Goal: Information Seeking & Learning: Learn about a topic

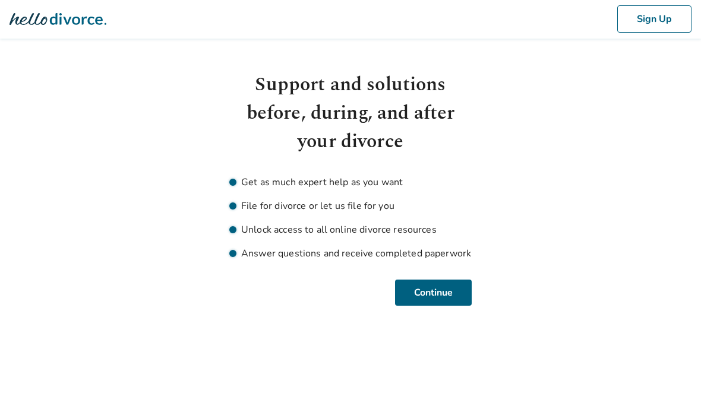
click at [429, 296] on button "Continue" at bounding box center [433, 293] width 77 height 26
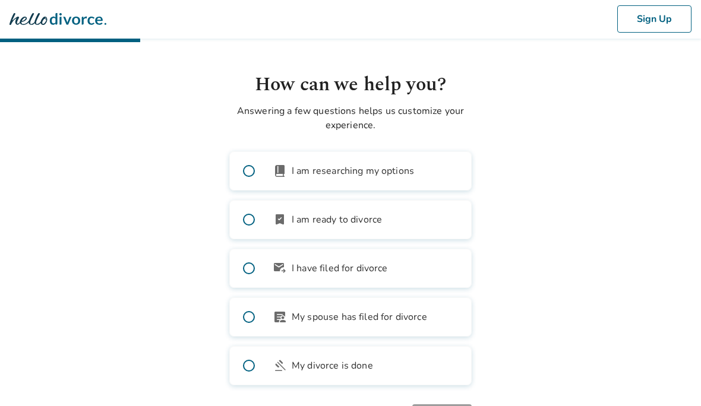
click at [248, 176] on span at bounding box center [249, 171] width 38 height 38
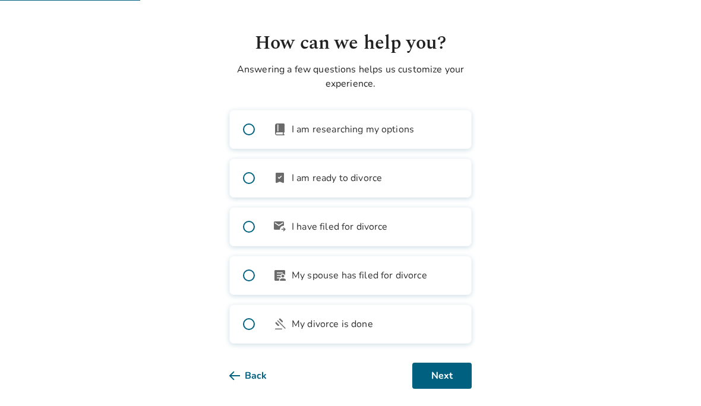
scroll to position [53, 0]
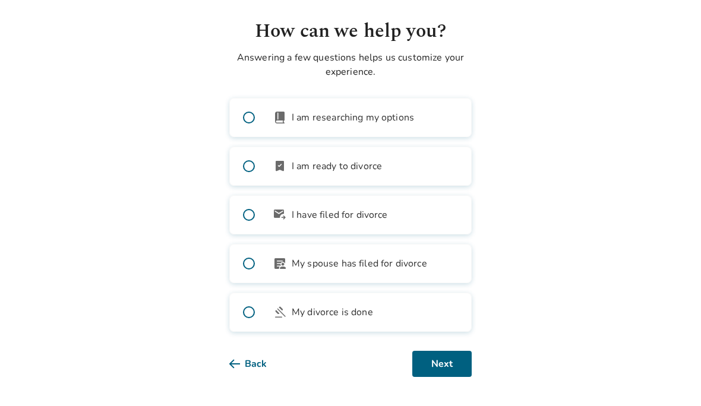
click at [448, 368] on button "Next" at bounding box center [441, 365] width 59 height 26
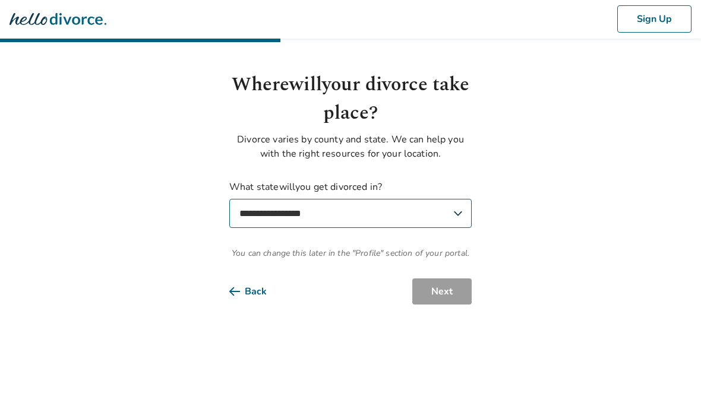
click at [450, 220] on select "**********" at bounding box center [350, 214] width 242 height 29
select select "**"
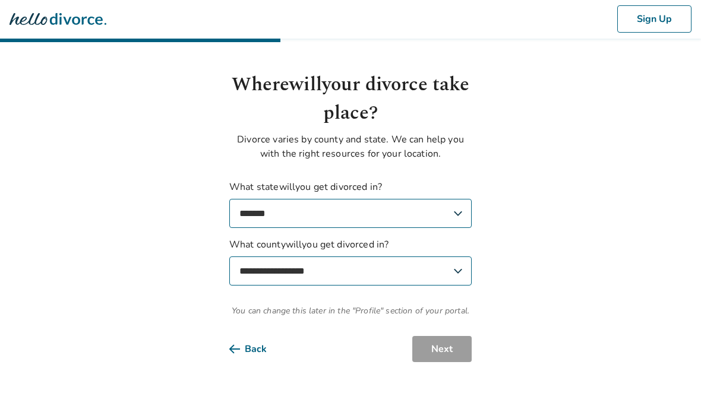
click at [456, 272] on select "**********" at bounding box center [350, 271] width 242 height 29
select select "**********"
click at [453, 357] on button "Next" at bounding box center [441, 350] width 59 height 26
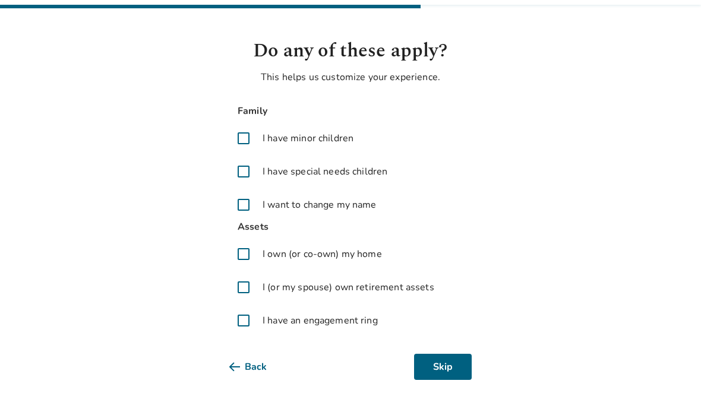
scroll to position [37, 0]
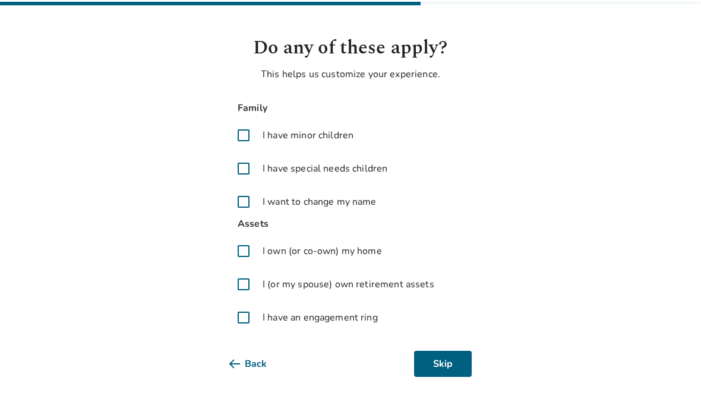
click at [250, 260] on span at bounding box center [243, 252] width 29 height 29
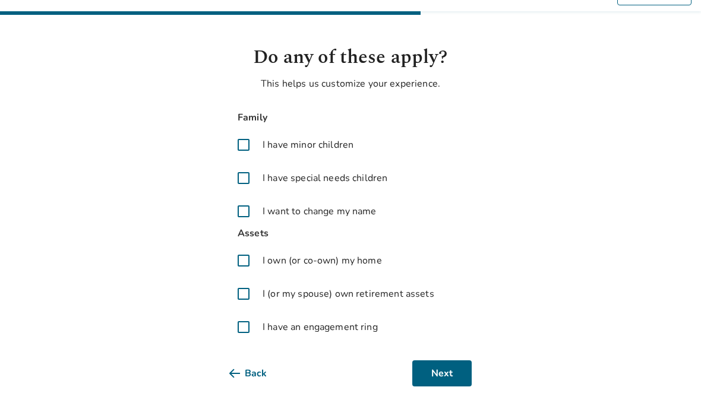
click at [452, 372] on button "Next" at bounding box center [441, 374] width 59 height 26
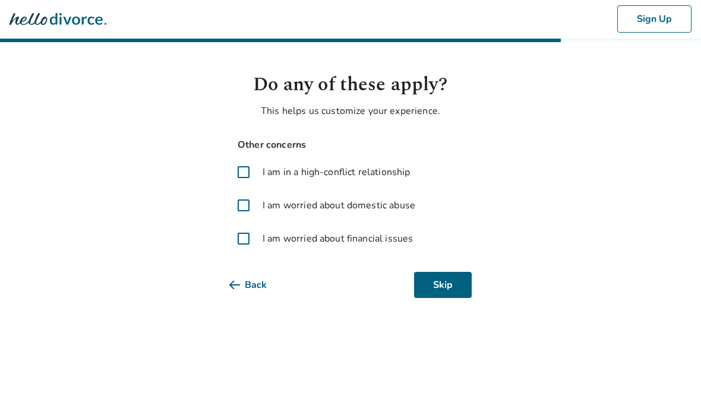
click at [248, 248] on span at bounding box center [243, 239] width 29 height 29
click at [248, 181] on span at bounding box center [243, 173] width 29 height 29
click at [446, 289] on button "Next" at bounding box center [441, 286] width 59 height 26
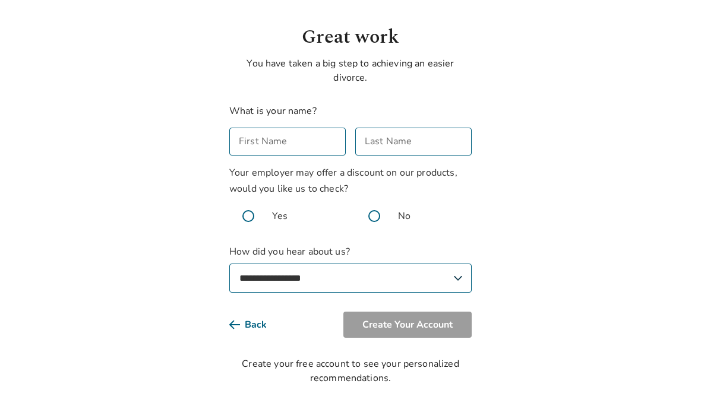
scroll to position [56, 0]
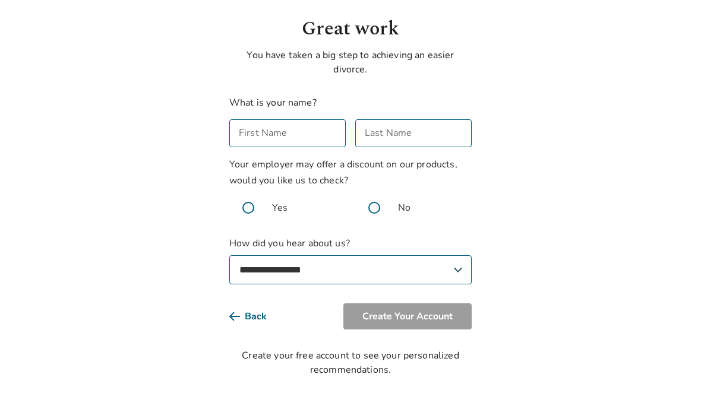
click at [284, 134] on div "First Name First Name" at bounding box center [287, 134] width 116 height 28
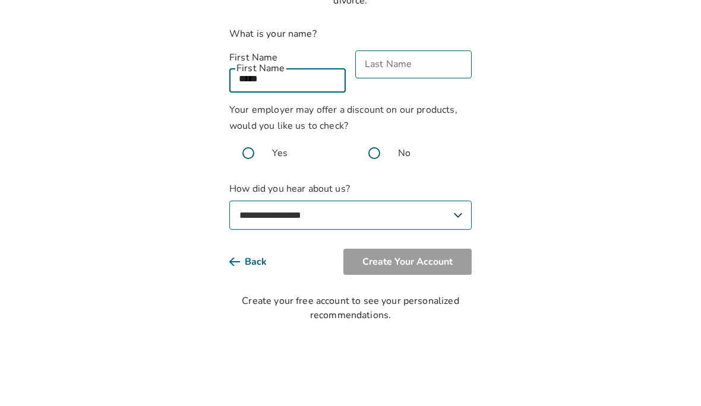
type input "*****"
click at [408, 120] on div "Last Name Last Name" at bounding box center [413, 141] width 116 height 42
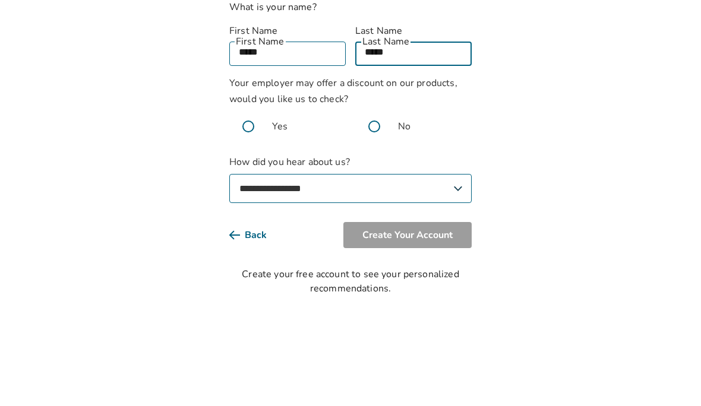
type input "*****"
click at [375, 204] on span at bounding box center [374, 223] width 38 height 38
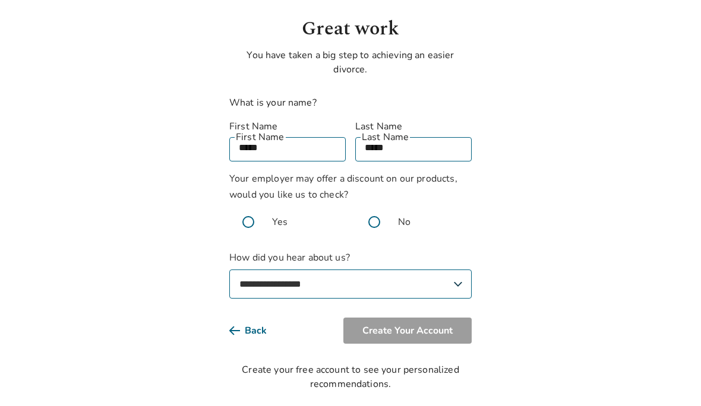
click at [455, 270] on select "**********" at bounding box center [350, 284] width 242 height 29
select select "**********"
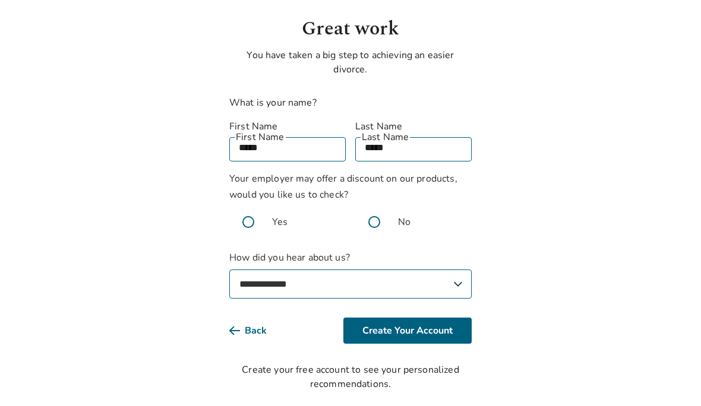
click at [440, 318] on button "Create Your Account" at bounding box center [407, 331] width 128 height 26
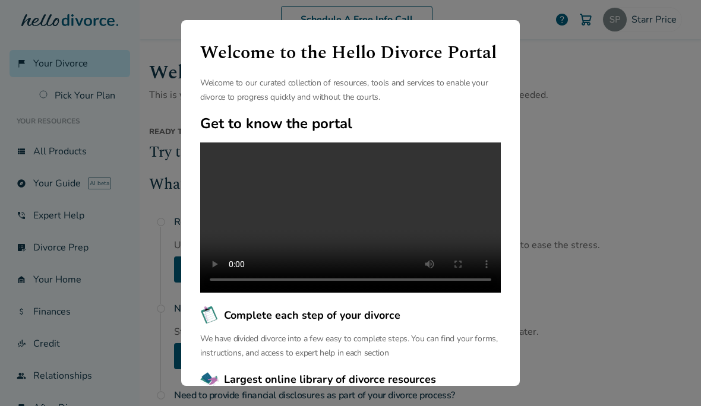
click at [353, 258] on video at bounding box center [350, 218] width 301 height 150
click at [563, 210] on div "Welcome to the Hello Divorce Portal Welcome to our curated collection of resour…" at bounding box center [350, 203] width 701 height 406
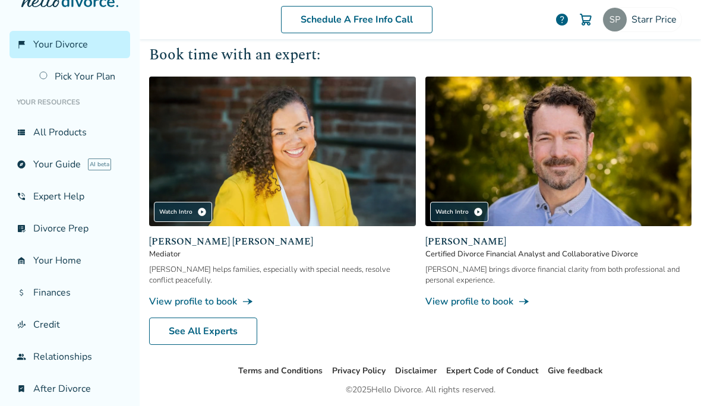
scroll to position [18, 0]
click at [476, 222] on div "Watch Intro play_circle" at bounding box center [459, 212] width 58 height 20
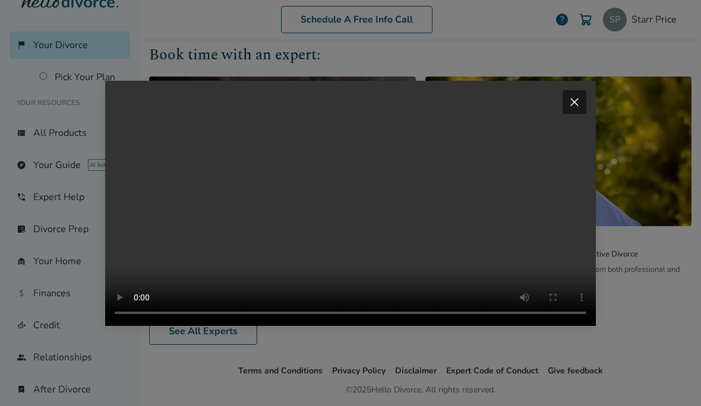
click at [574, 109] on span "close" at bounding box center [574, 102] width 14 height 14
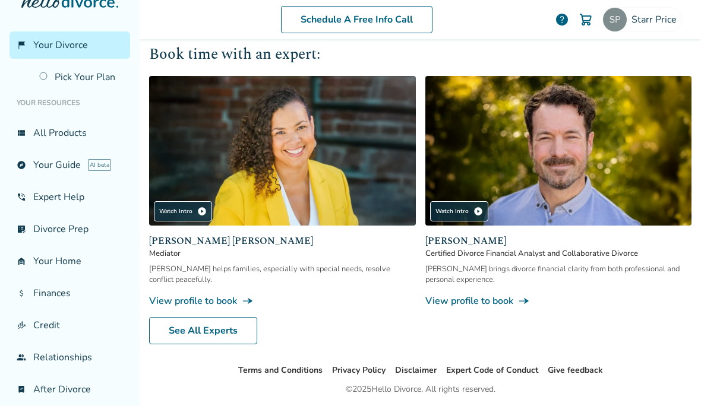
scroll to position [705, 0]
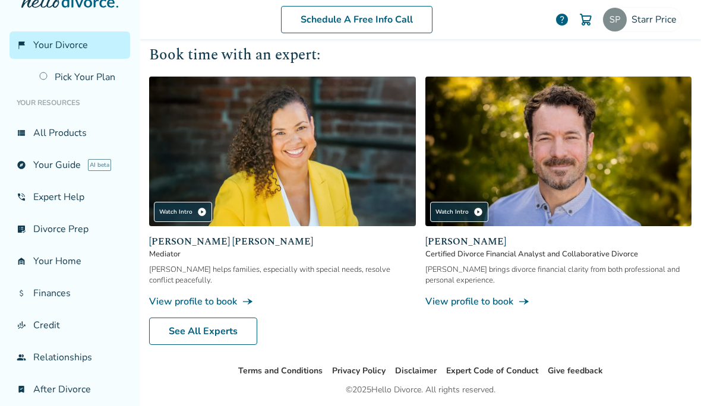
click at [527, 307] on span "line_end_arrow_notch" at bounding box center [524, 302] width 12 height 12
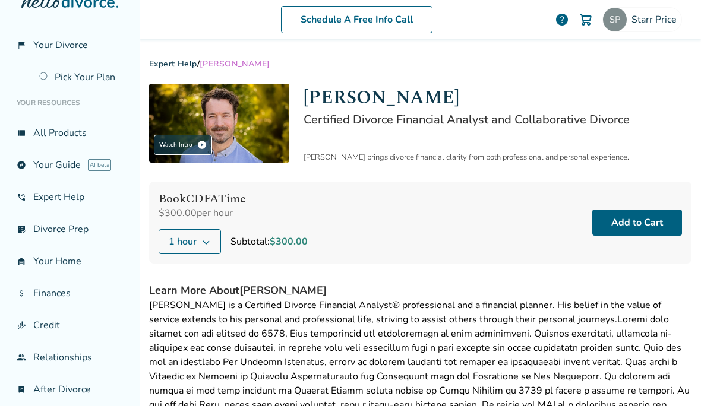
click at [54, 141] on link "view_list All Products" at bounding box center [70, 132] width 121 height 27
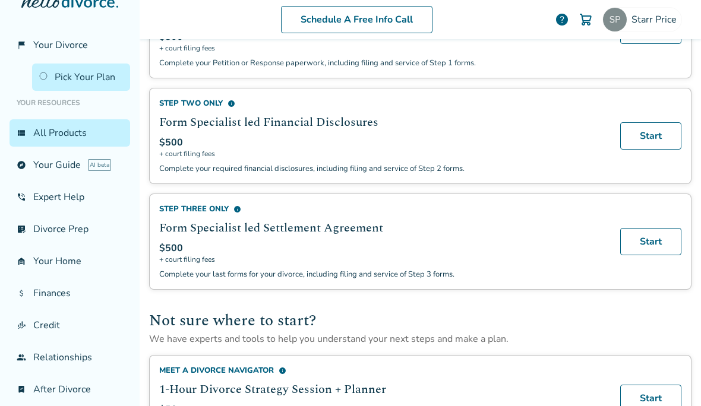
scroll to position [433, 0]
click at [59, 209] on link "phone_in_talk Expert Help" at bounding box center [70, 197] width 121 height 27
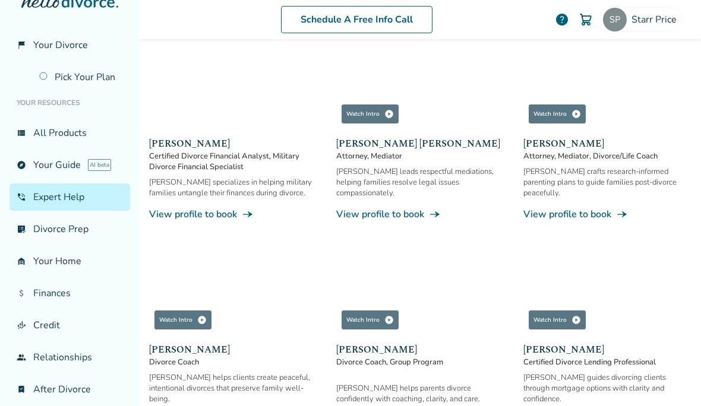
scroll to position [596, 0]
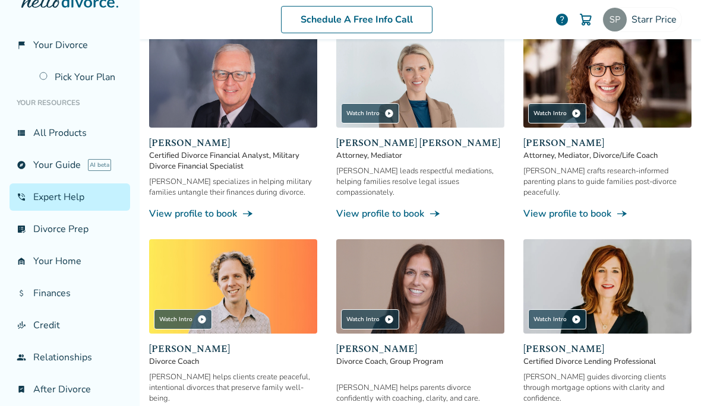
click at [60, 241] on link "list_alt_check Divorce Prep" at bounding box center [70, 229] width 121 height 27
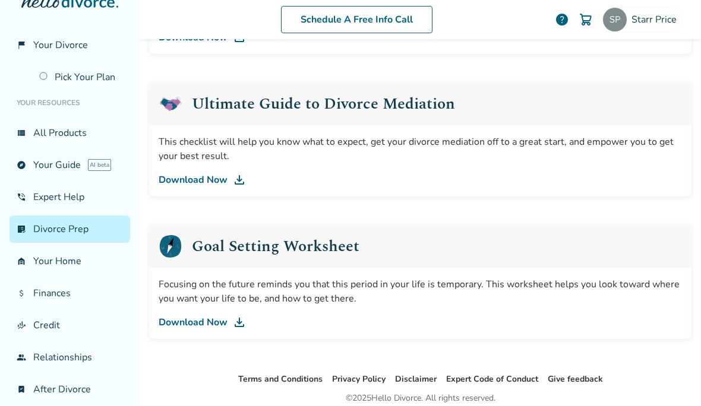
click at [66, 274] on link "garage_home Your Home" at bounding box center [70, 261] width 121 height 27
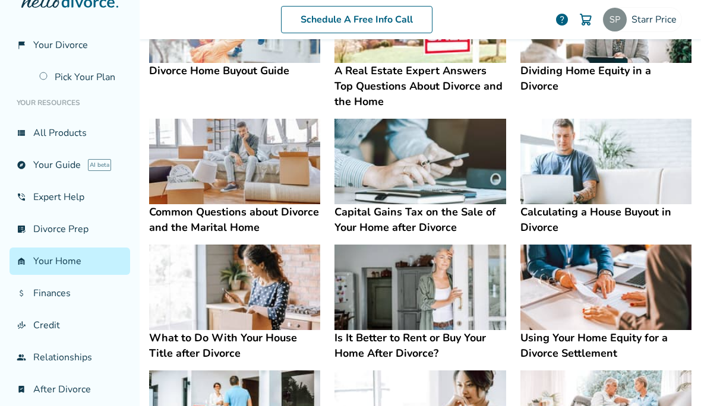
scroll to position [322, 0]
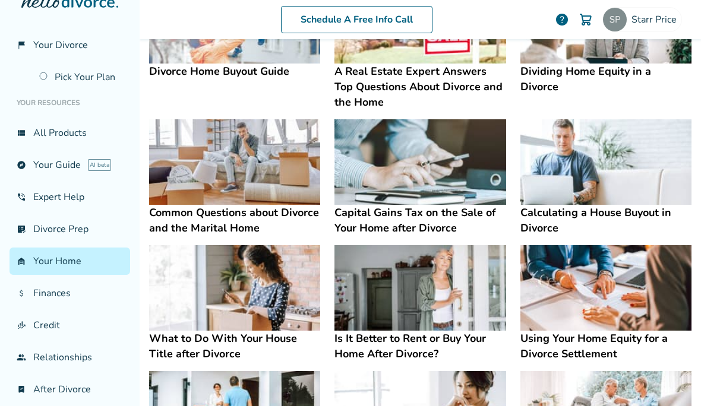
click at [197, 181] on img at bounding box center [234, 162] width 171 height 86
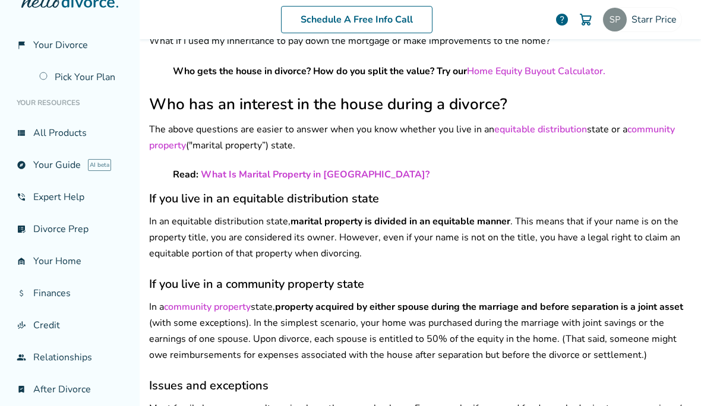
scroll to position [582, 0]
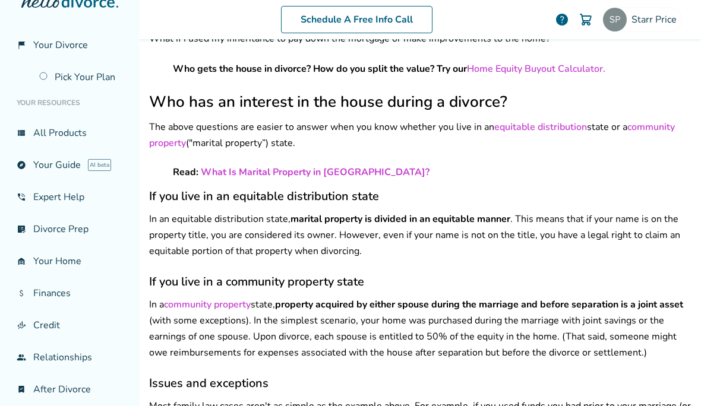
click at [565, 75] on link "Home Equity Buyout Calculator." at bounding box center [536, 68] width 138 height 13
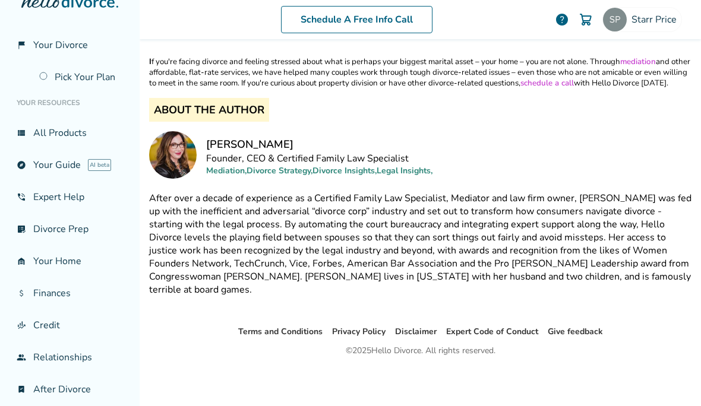
scroll to position [1523, 0]
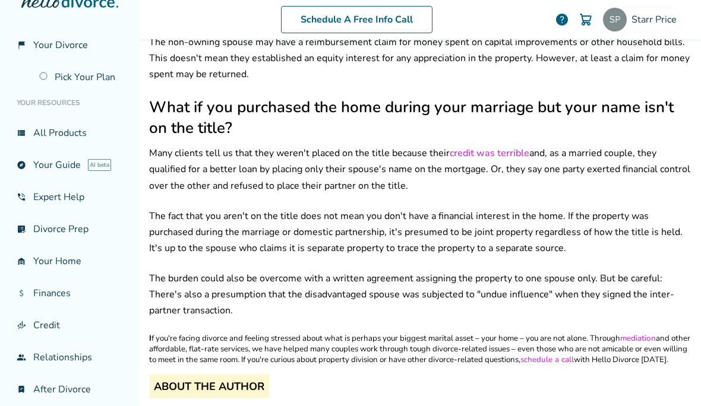
click at [56, 273] on link "garage_home Your Home" at bounding box center [70, 261] width 121 height 27
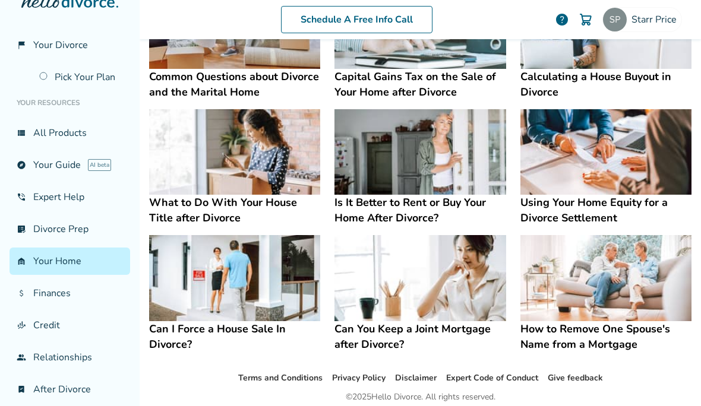
scroll to position [457, 0]
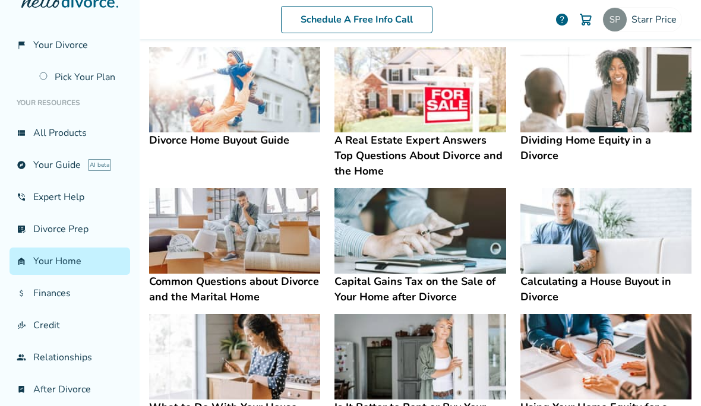
click at [49, 329] on link "finance_mode Credit" at bounding box center [70, 325] width 121 height 27
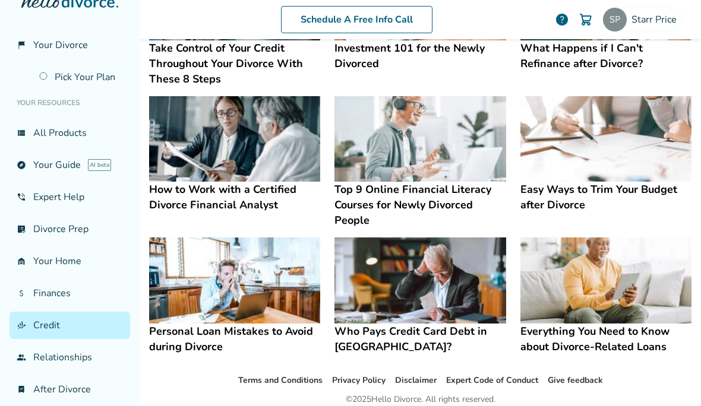
scroll to position [304, 0]
click at [496, 285] on img at bounding box center [419, 281] width 171 height 86
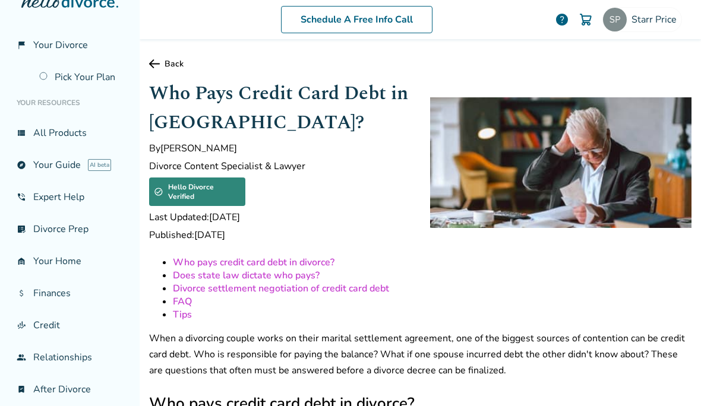
click at [614, 21] on img at bounding box center [615, 20] width 24 height 24
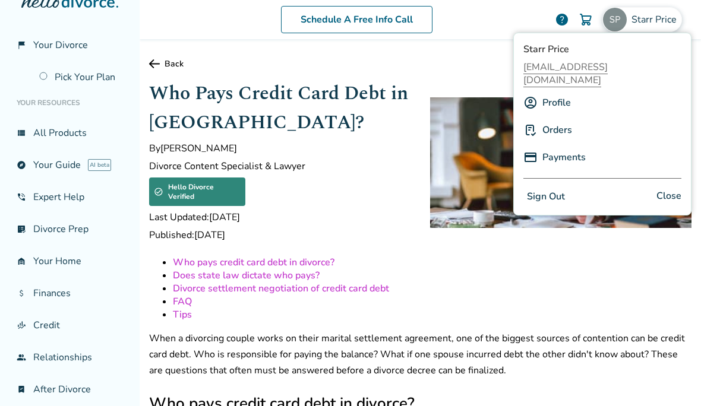
click at [563, 188] on button "Sign Out" at bounding box center [545, 196] width 45 height 17
